Goal: Communication & Community: Answer question/provide support

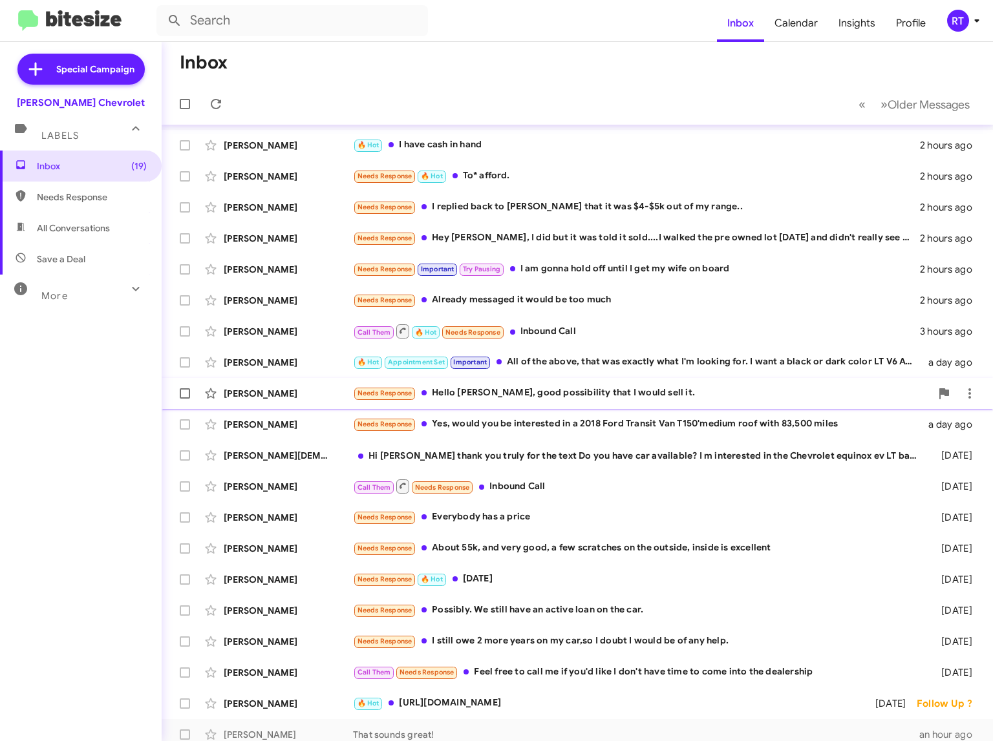
scroll to position [9, 0]
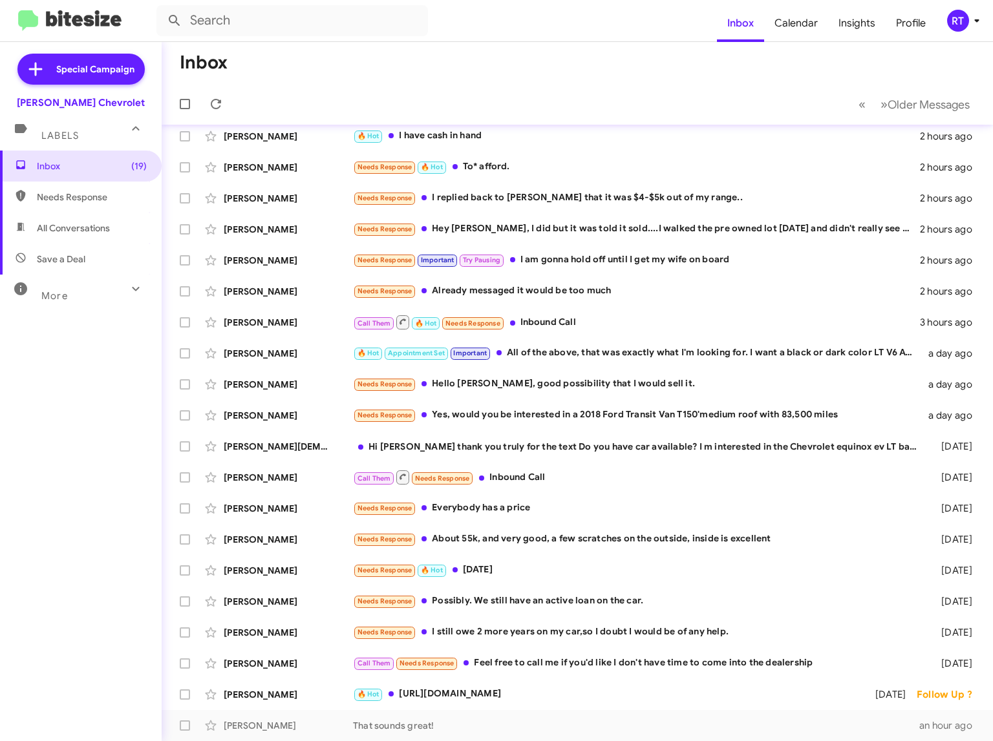
click at [57, 232] on span "All Conversations" at bounding box center [73, 228] width 73 height 13
type input "in:all-conversations"
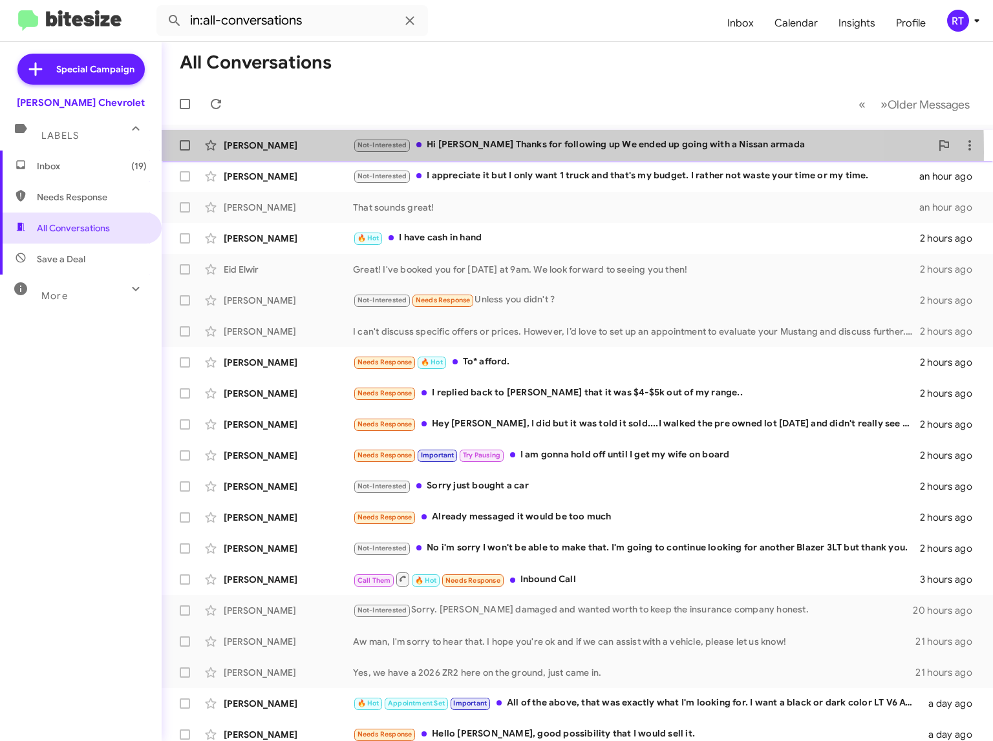
click at [277, 153] on div "[PERSON_NAME] Not-Interested Hi [PERSON_NAME] Thanks for following up We ended …" at bounding box center [577, 146] width 811 height 26
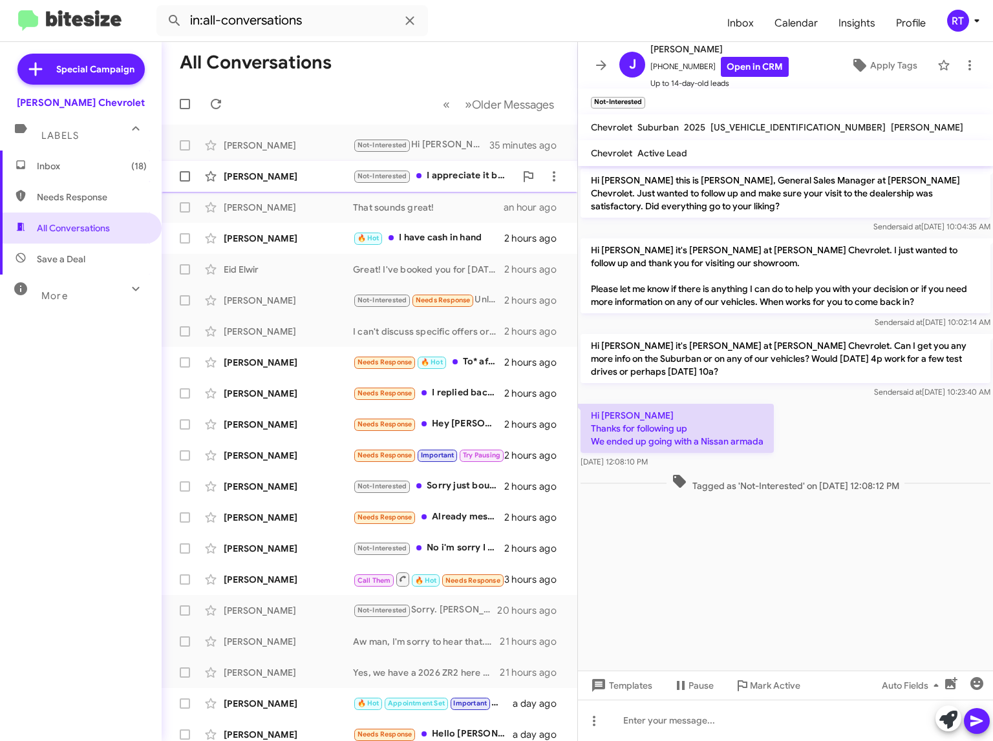
click at [288, 179] on div "[PERSON_NAME]" at bounding box center [288, 176] width 129 height 13
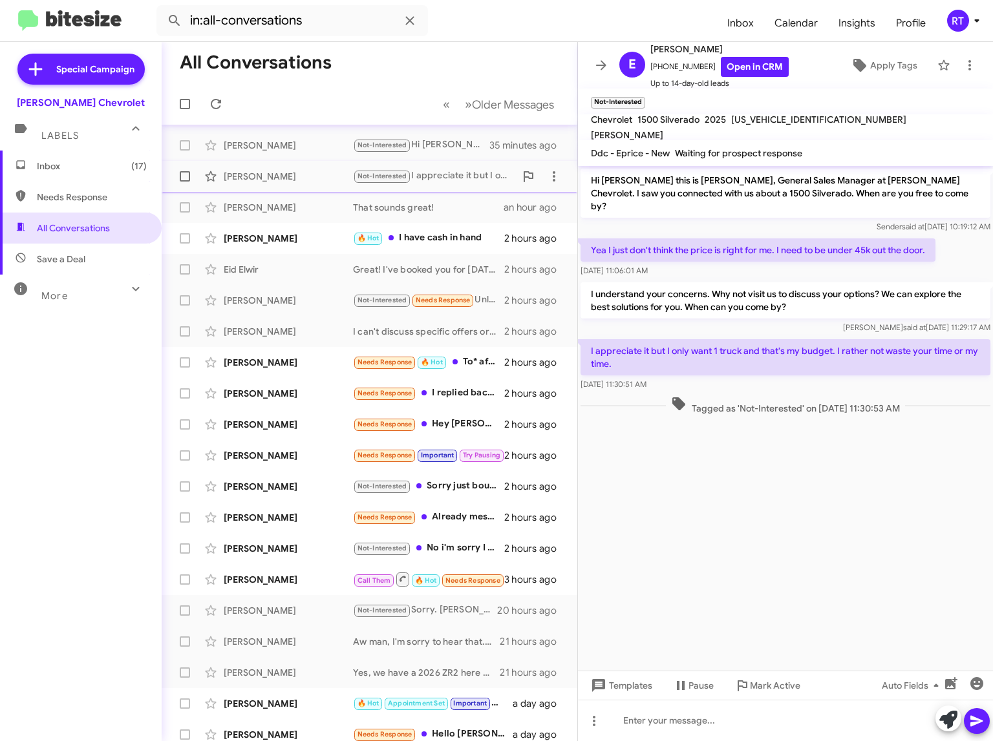
scroll to position [9, 0]
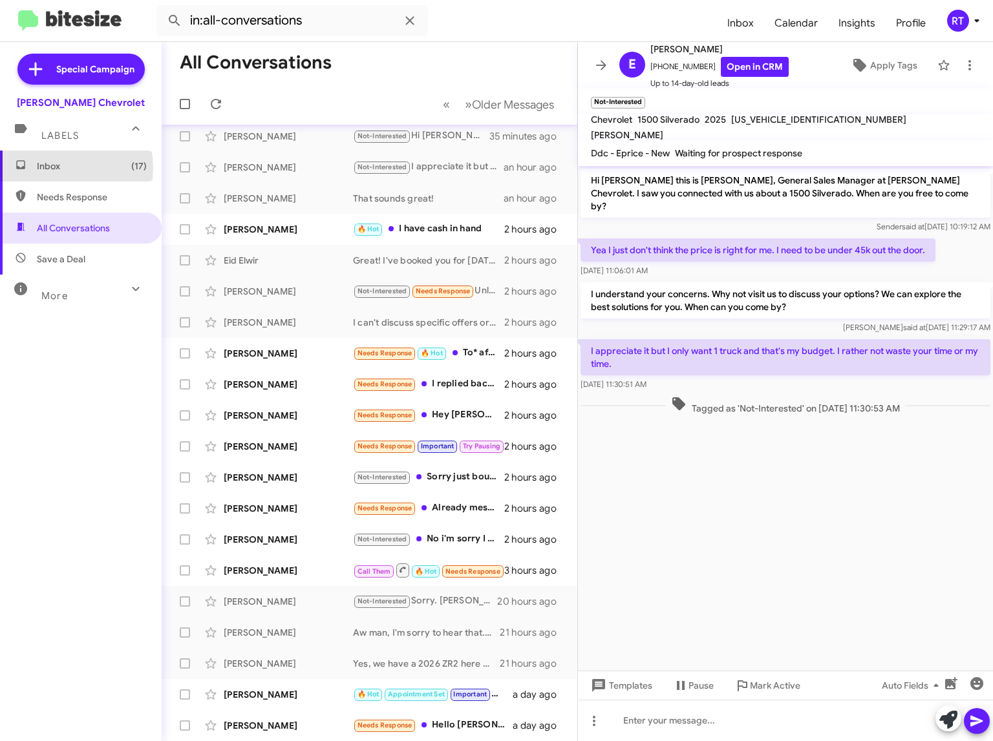
click at [52, 168] on span "Inbox (17)" at bounding box center [92, 166] width 110 height 13
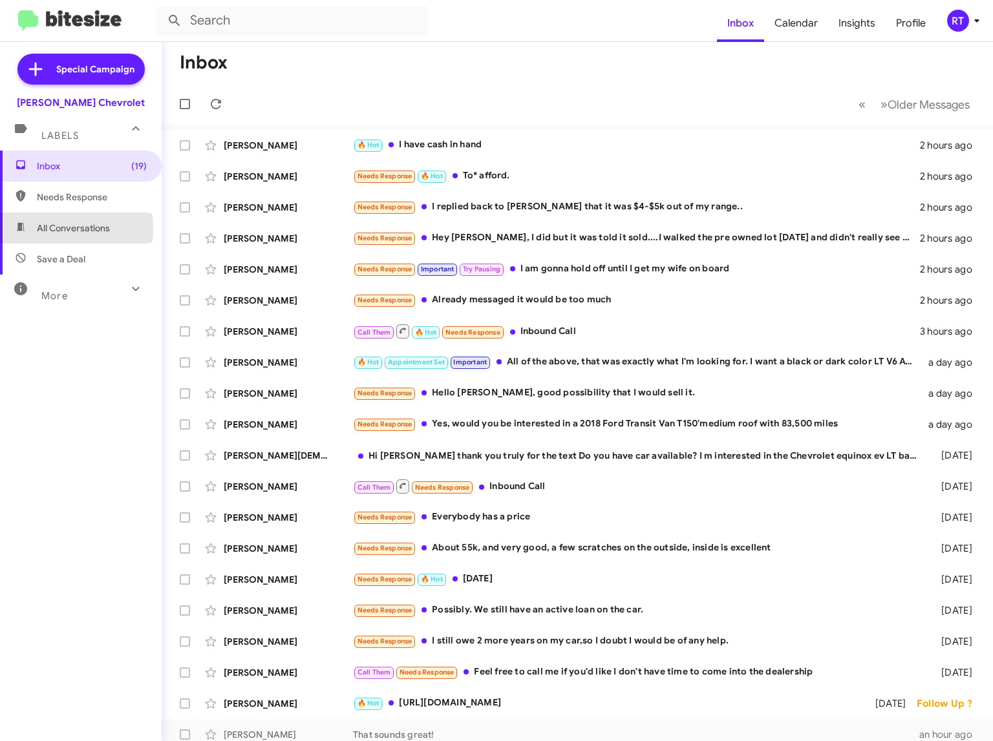
click at [59, 229] on span "All Conversations" at bounding box center [73, 228] width 73 height 13
type input "in:all-conversations"
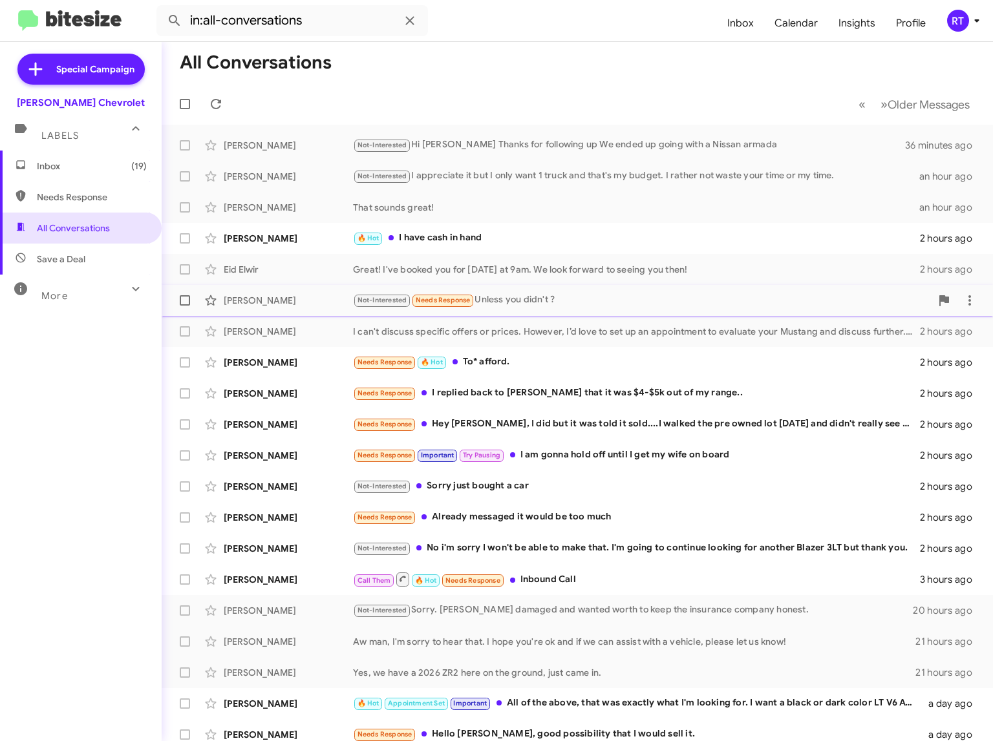
click at [242, 302] on div "[PERSON_NAME]" at bounding box center [288, 300] width 129 height 13
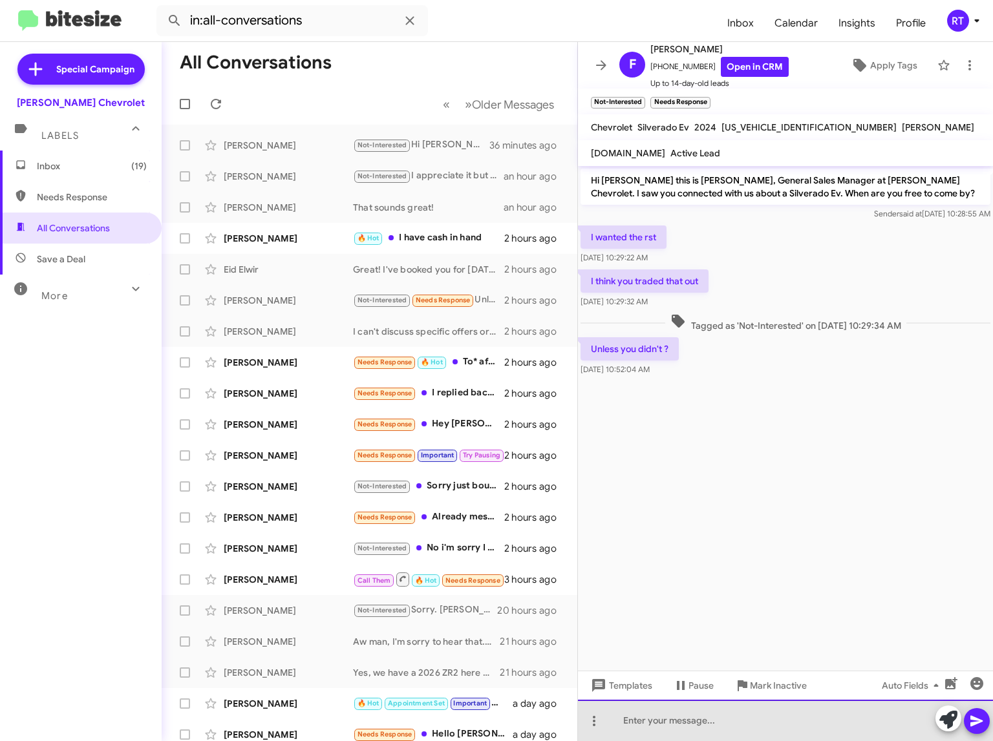
click at [631, 724] on div at bounding box center [785, 720] width 415 height 41
